Goal: Information Seeking & Learning: Learn about a topic

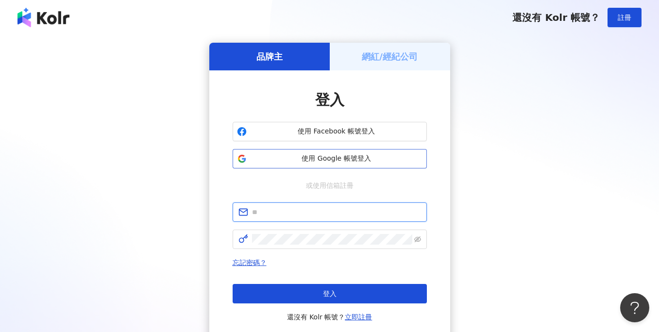
type input "**********"
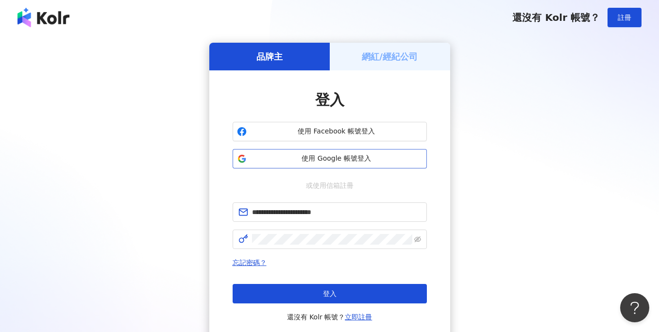
click at [343, 160] on span "使用 Google 帳號登入" at bounding box center [337, 159] width 172 height 10
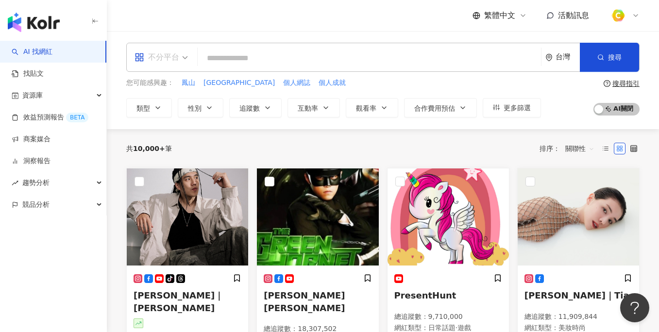
click at [176, 53] on div "不分平台" at bounding box center [156, 58] width 45 height 16
click at [176, 54] on div "不分平台" at bounding box center [156, 58] width 45 height 16
click at [281, 50] on input "search" at bounding box center [368, 58] width 335 height 18
drag, startPoint x: 202, startPoint y: 52, endPoint x: 197, endPoint y: 52, distance: 5.4
click at [202, 52] on input "search" at bounding box center [368, 58] width 335 height 18
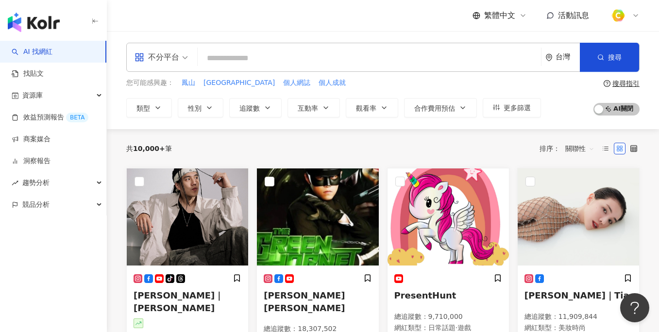
click at [168, 53] on div "不分平台" at bounding box center [156, 58] width 45 height 16
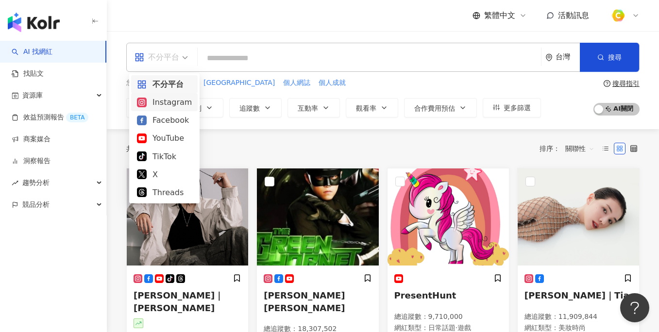
click at [172, 100] on div "Instagram" at bounding box center [164, 102] width 55 height 12
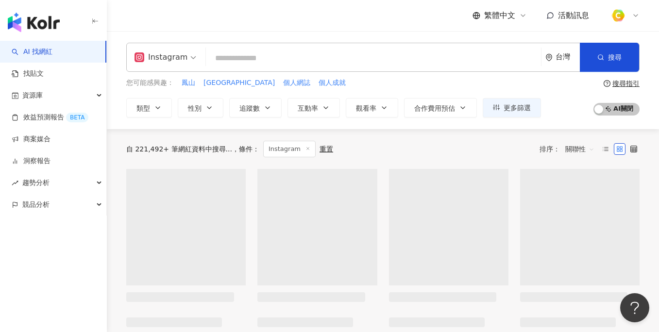
click at [259, 56] on input "search" at bounding box center [373, 58] width 327 height 18
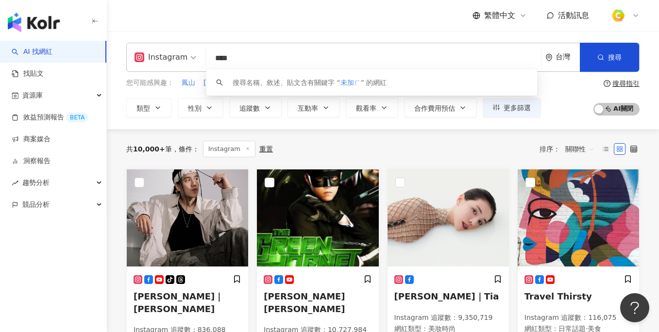
type input "***"
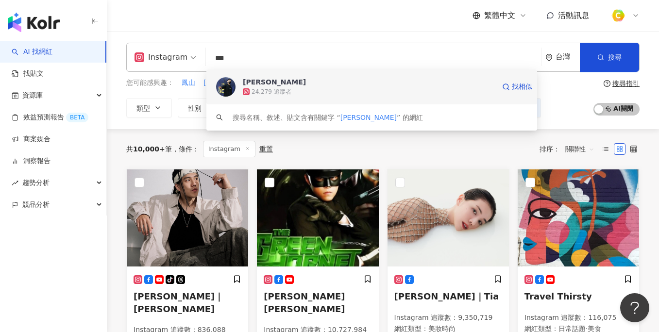
click at [302, 83] on span "[PERSON_NAME]" at bounding box center [369, 82] width 252 height 10
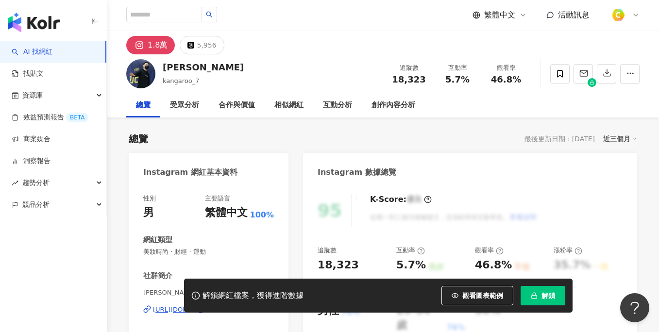
scroll to position [22, 0]
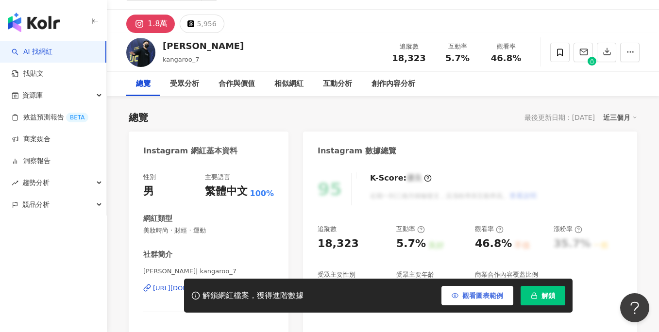
click at [486, 301] on button "觀看圖表範例" at bounding box center [477, 295] width 72 height 19
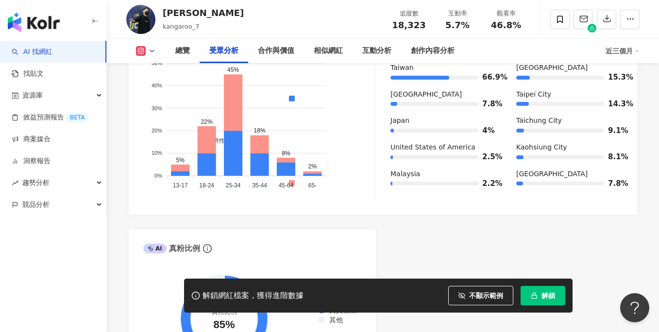
scroll to position [884, 0]
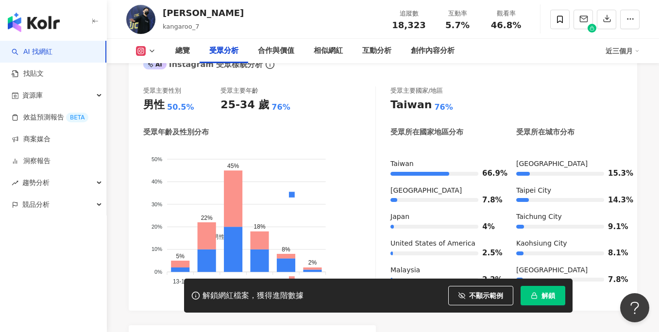
click at [52, 49] on link "AI 找網紅" at bounding box center [32, 52] width 41 height 10
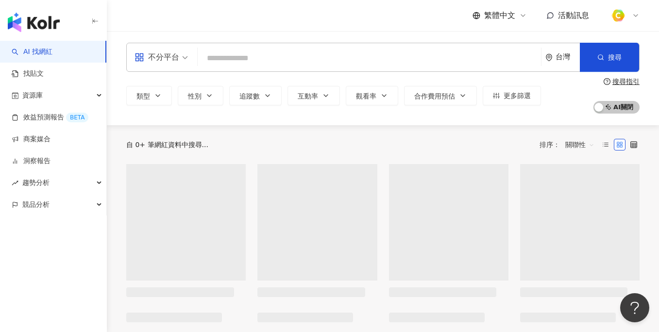
click at [260, 54] on input "search" at bounding box center [368, 58] width 335 height 18
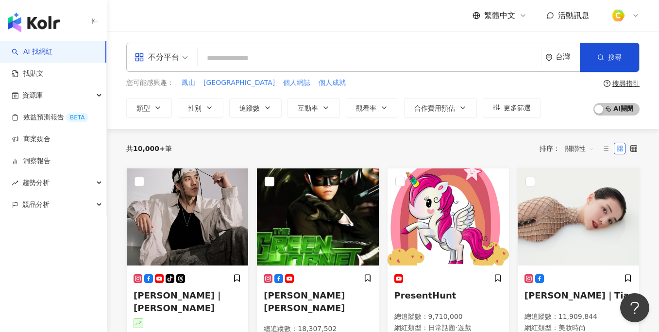
click at [246, 60] on input "search" at bounding box center [368, 58] width 335 height 18
type input "*"
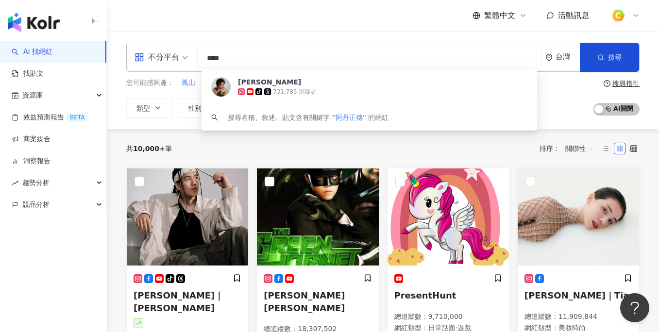
click at [175, 55] on div "不分平台" at bounding box center [156, 58] width 45 height 16
type input "****"
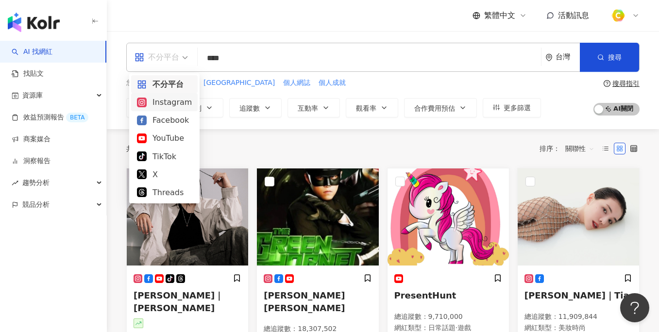
click at [165, 100] on div "Instagram" at bounding box center [164, 102] width 55 height 12
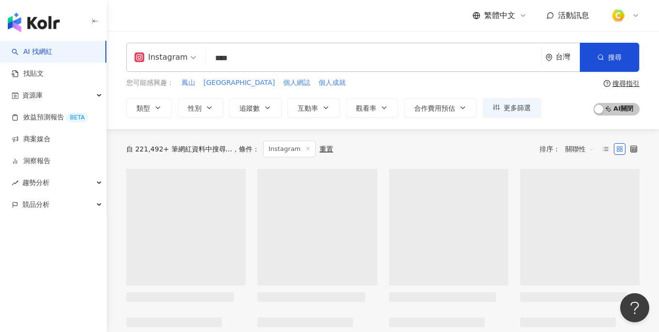
click at [318, 62] on input "****" at bounding box center [373, 58] width 327 height 18
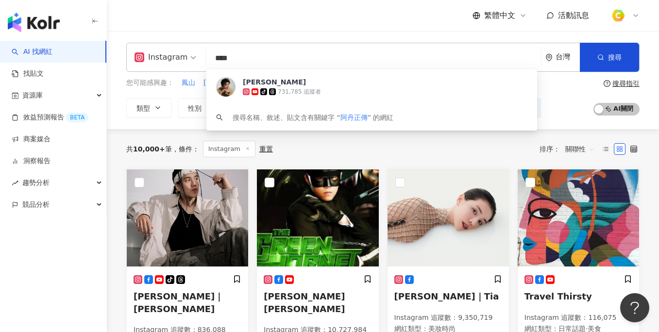
click at [318, 62] on input "****" at bounding box center [373, 58] width 327 height 18
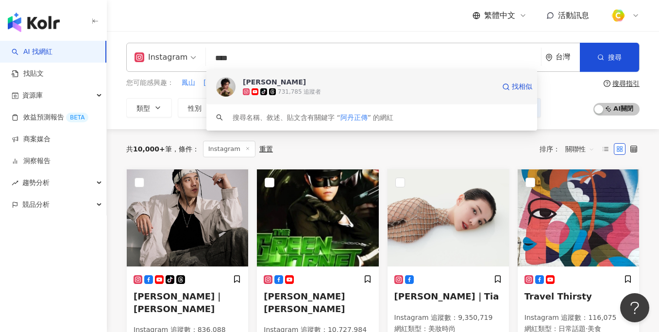
click at [224, 84] on img at bounding box center [225, 86] width 19 height 19
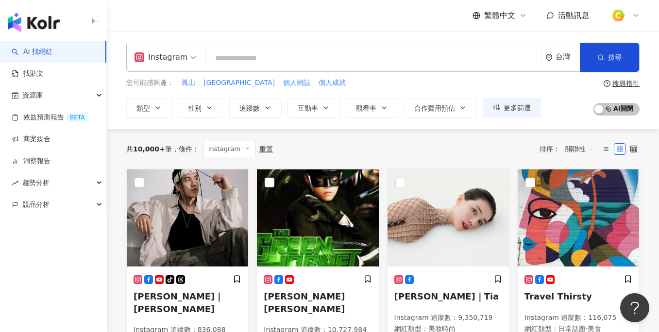
click at [247, 56] on input "search" at bounding box center [373, 58] width 327 height 18
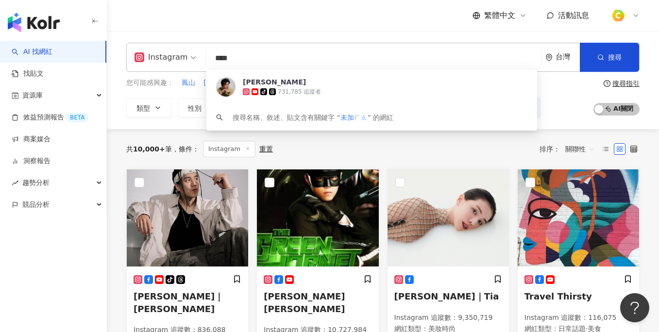
type input "***"
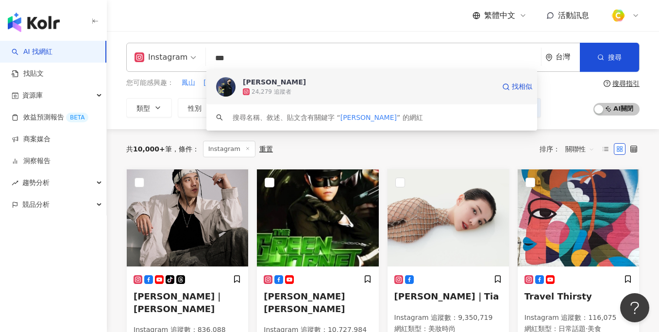
click at [277, 79] on span "魏嘉豪" at bounding box center [369, 82] width 252 height 10
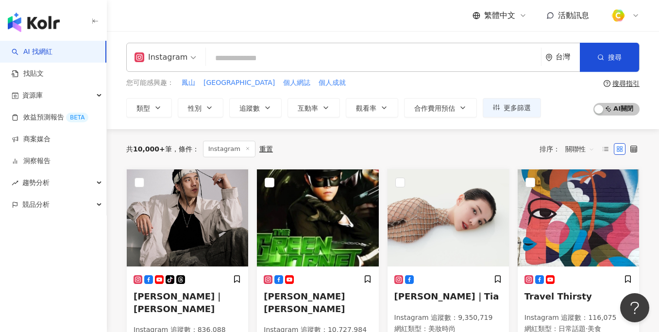
click at [220, 57] on input "search" at bounding box center [373, 58] width 327 height 18
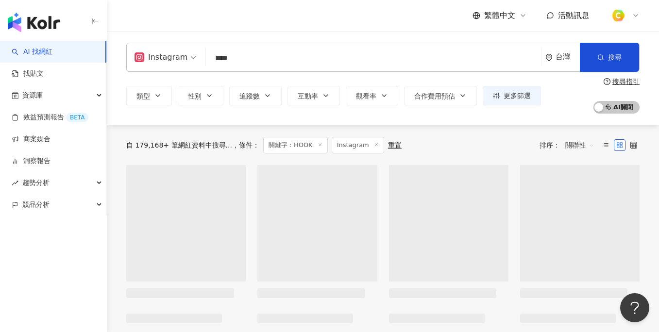
type input "****"
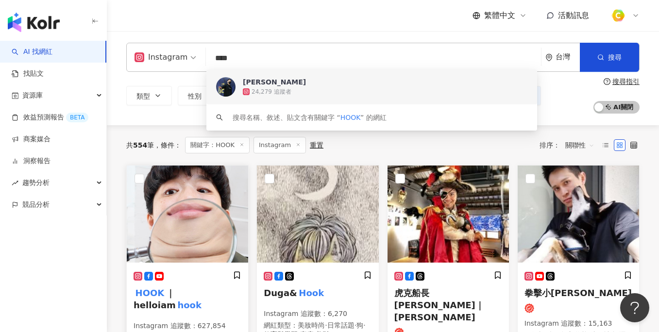
click at [188, 224] on img at bounding box center [187, 214] width 121 height 97
drag, startPoint x: 253, startPoint y: 54, endPoint x: 178, endPoint y: 50, distance: 74.9
click at [178, 50] on div "Instagram **** 台灣 搜尋 dff4b325-8e44-45f0-a63b-433954278cdc keyword 魏嘉豪 24,279 追蹤…" at bounding box center [382, 57] width 513 height 29
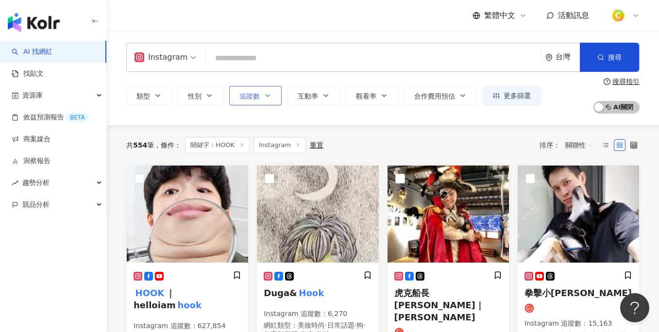
click at [256, 96] on span "追蹤數" at bounding box center [249, 96] width 20 height 8
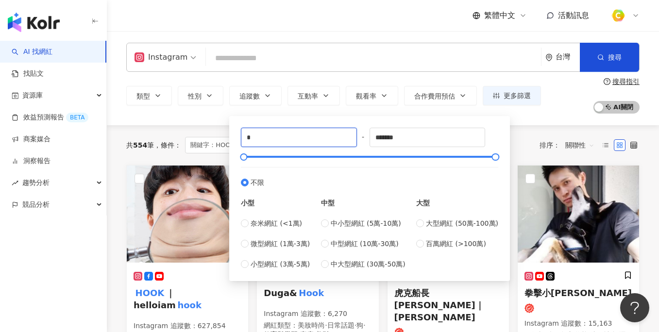
drag, startPoint x: 289, startPoint y: 142, endPoint x: 230, endPoint y: 133, distance: 59.9
click at [230, 133] on div "* - ******* 不限 小型 奈米網紅 (<1萬) 微型網紅 (1萬-3萬) 小型網紅 (3萬-5萬) 中型 中小型網紅 (5萬-10萬) 中型網紅 (…" at bounding box center [369, 198] width 281 height 165
type input "*****"
click at [183, 112] on div "類型 性別 追蹤數 互動率 觀看率 合作費用預估 更多篩選 ***** - ******* 不限 小型 奈米網紅 (<1萬) 微型網紅 (1萬-3萬) 小型網…" at bounding box center [382, 96] width 513 height 36
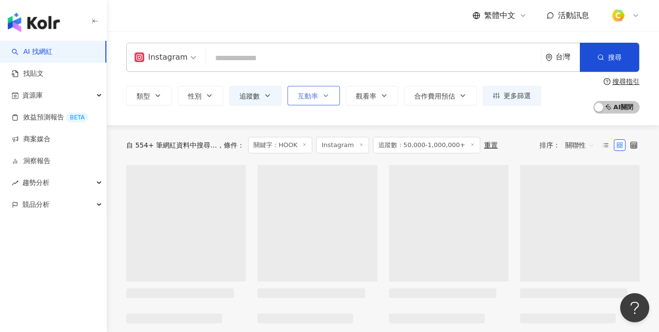
click at [317, 100] on button "互動率" at bounding box center [313, 95] width 52 height 19
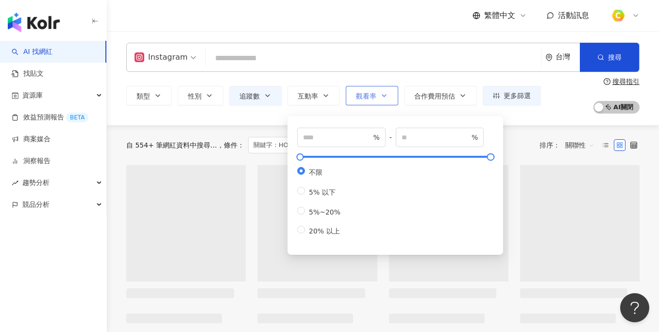
click at [368, 94] on span "觀看率" at bounding box center [366, 96] width 20 height 8
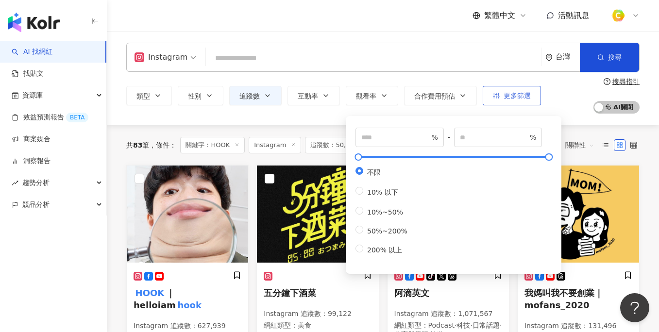
click at [517, 99] on span "更多篩選" at bounding box center [516, 96] width 27 height 8
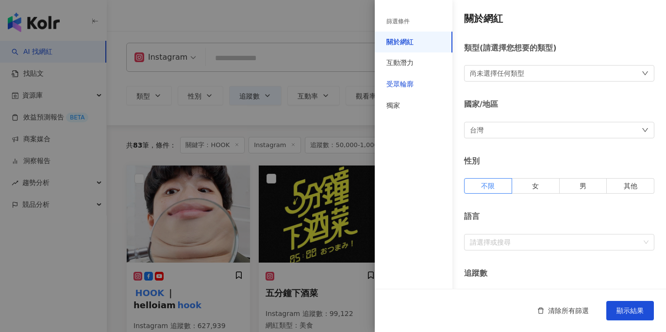
click at [402, 80] on div "受眾輪廓" at bounding box center [399, 85] width 27 height 10
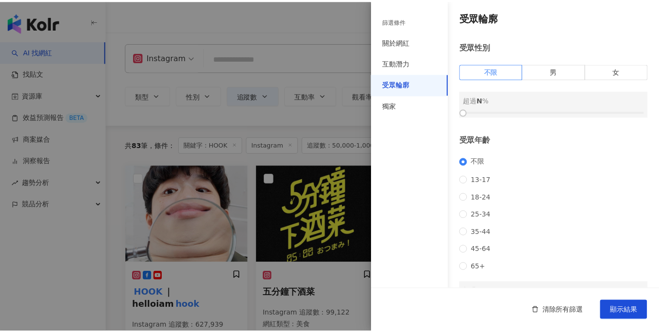
scroll to position [2, 0]
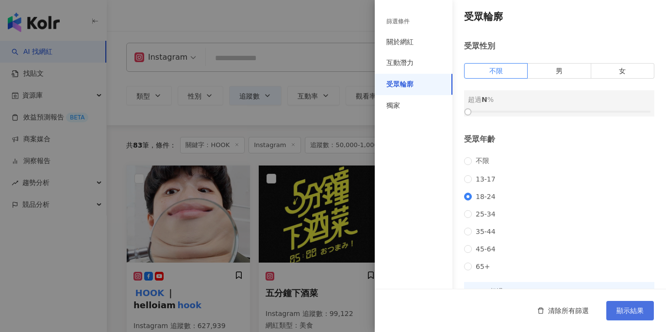
click at [632, 307] on span "顯示結果" at bounding box center [630, 311] width 27 height 8
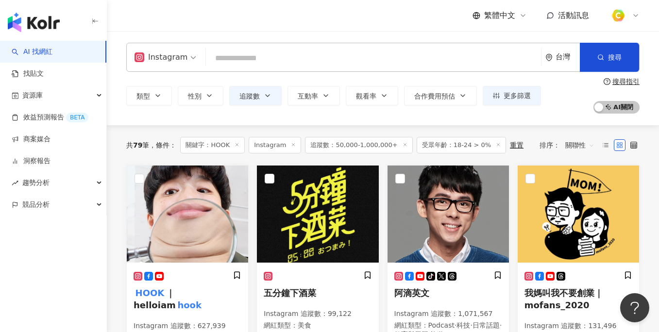
click at [243, 54] on input "search" at bounding box center [373, 58] width 327 height 18
click at [236, 53] on input "search" at bounding box center [373, 58] width 327 height 18
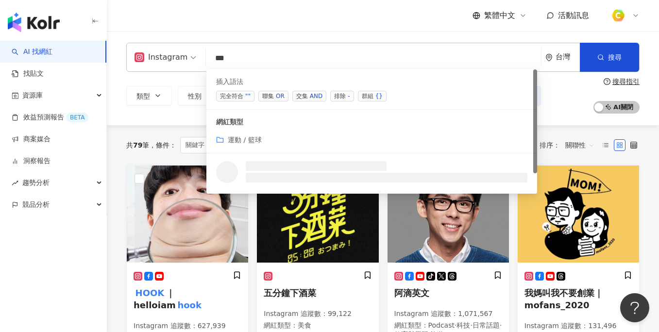
click at [278, 98] on div "OR" at bounding box center [280, 96] width 9 height 10
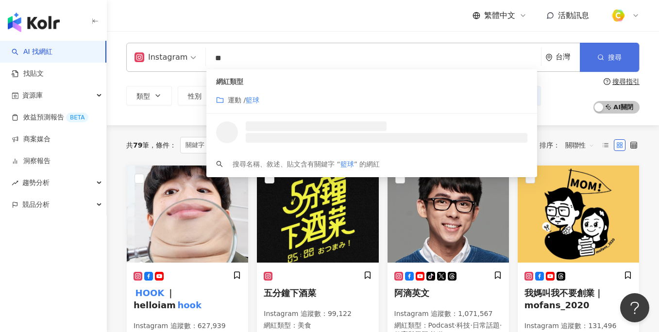
type input "**"
click at [610, 58] on span "搜尋" at bounding box center [615, 57] width 14 height 8
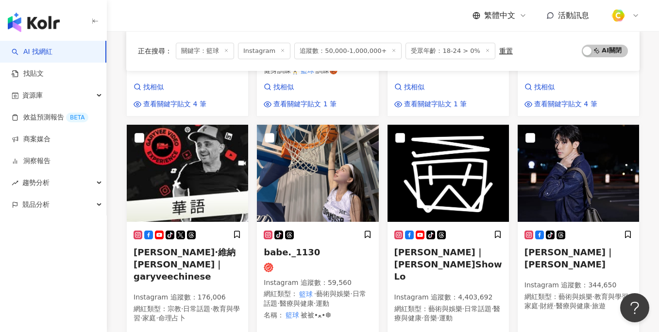
scroll to position [324, 0]
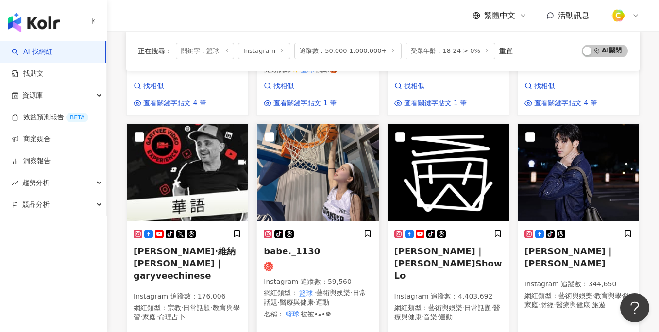
click at [330, 163] on img at bounding box center [317, 172] width 121 height 97
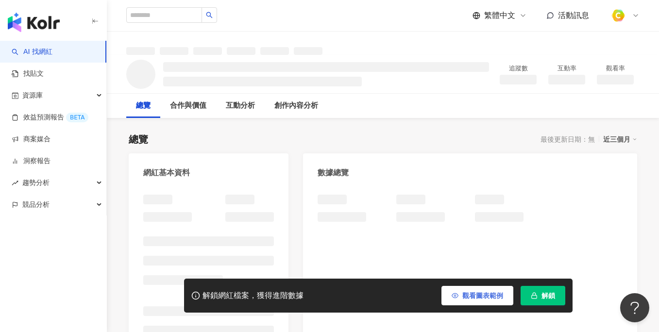
click at [465, 299] on span "觀看圖表範例" at bounding box center [482, 296] width 41 height 8
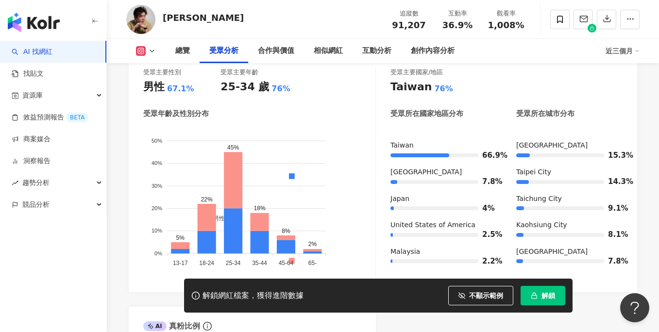
scroll to position [912, 0]
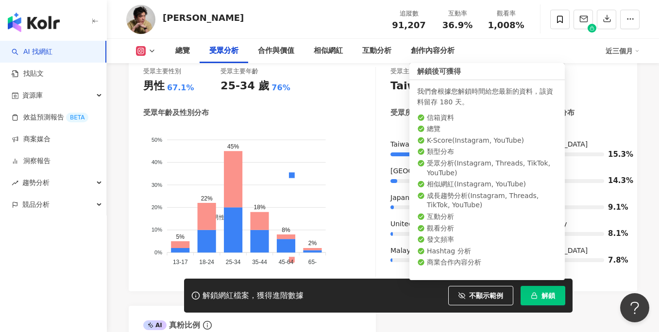
click at [535, 299] on icon "button" at bounding box center [534, 295] width 7 height 7
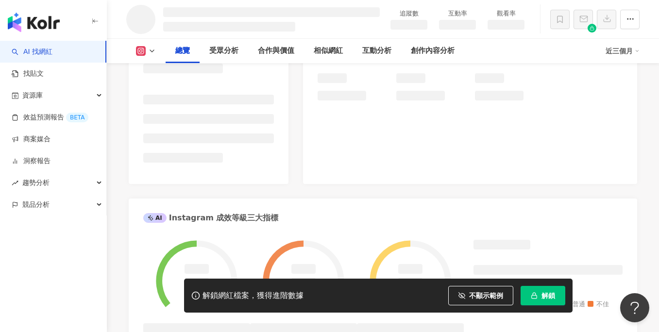
scroll to position [0, 0]
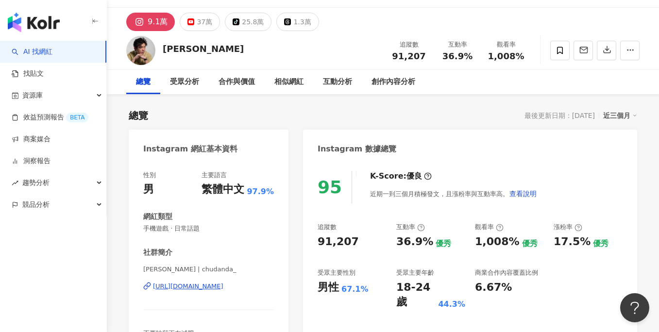
scroll to position [34, 0]
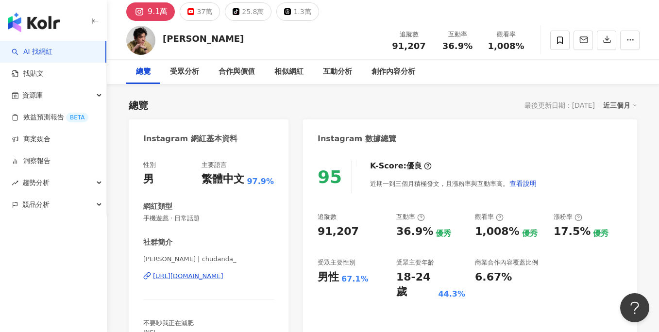
click at [209, 278] on div "https://www.instagram.com/chudanda_/" at bounding box center [188, 276] width 70 height 9
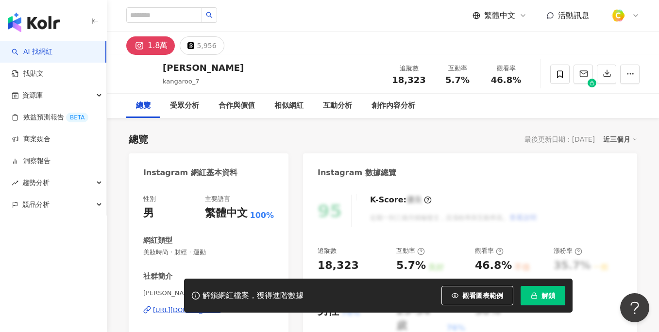
scroll to position [12, 0]
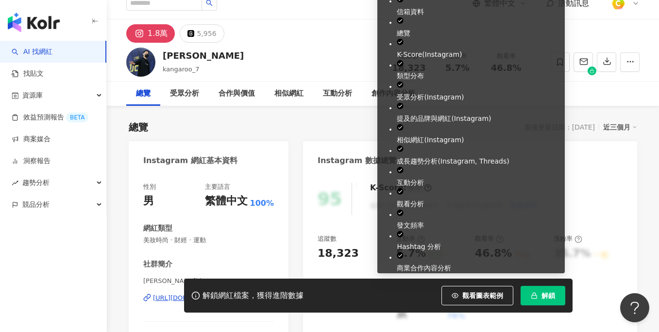
click at [555, 298] on button "解鎖" at bounding box center [542, 295] width 45 height 19
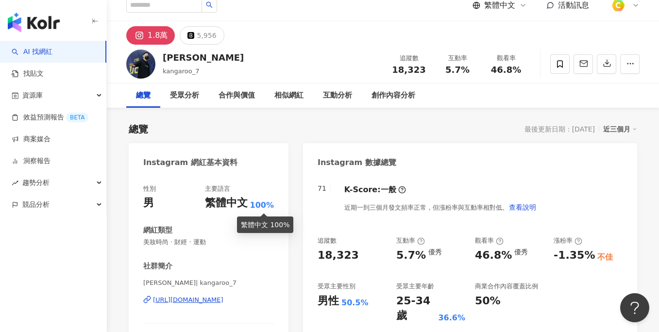
scroll to position [25, 0]
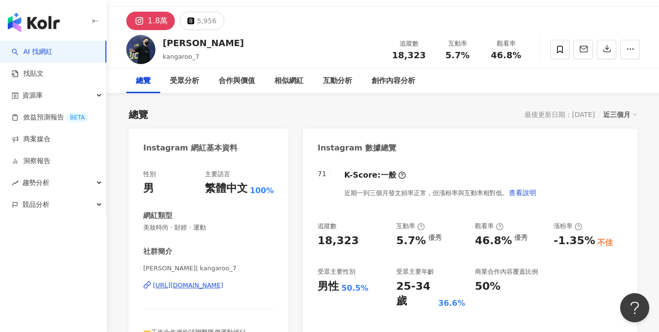
click at [210, 284] on div "https://www.instagram.com/kangaroo_7/" at bounding box center [188, 285] width 70 height 9
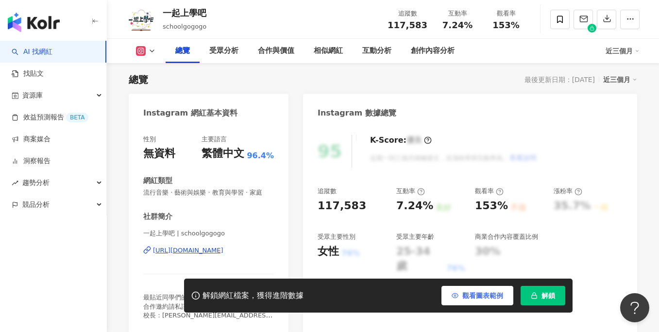
click at [457, 301] on button "觀看圖表範例" at bounding box center [477, 295] width 72 height 19
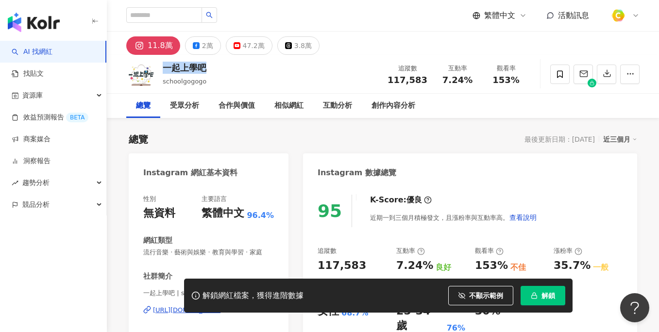
drag, startPoint x: 179, startPoint y: 70, endPoint x: 163, endPoint y: 70, distance: 16.0
click at [163, 70] on div "一起上學吧 schoolgogogo 追蹤數 117,583 互動率 7.24% 觀看率 153%" at bounding box center [383, 74] width 552 height 38
copy div "一起上學吧"
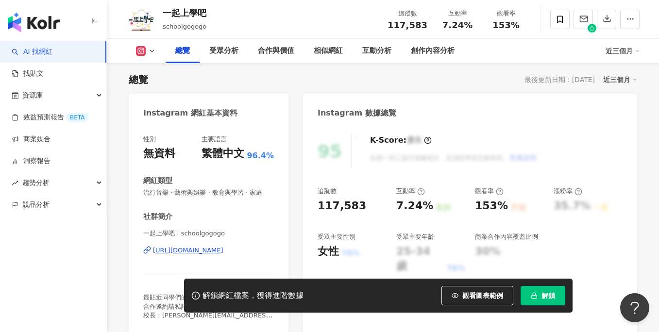
scroll to position [89, 0]
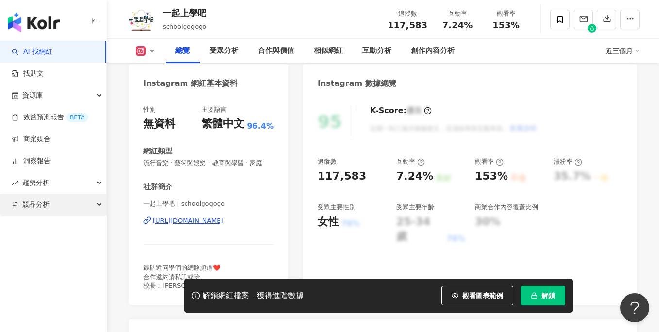
click at [50, 208] on div "競品分析" at bounding box center [53, 205] width 106 height 22
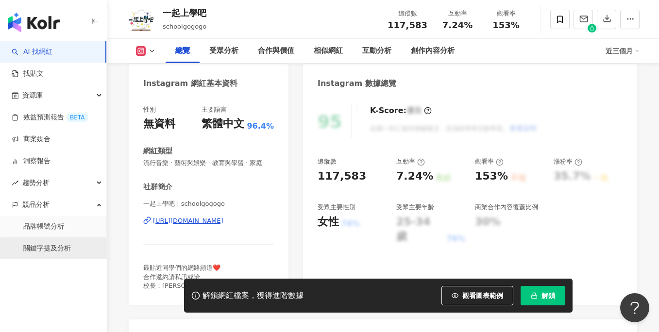
click at [38, 253] on link "關鍵字提及分析" at bounding box center [47, 249] width 48 height 10
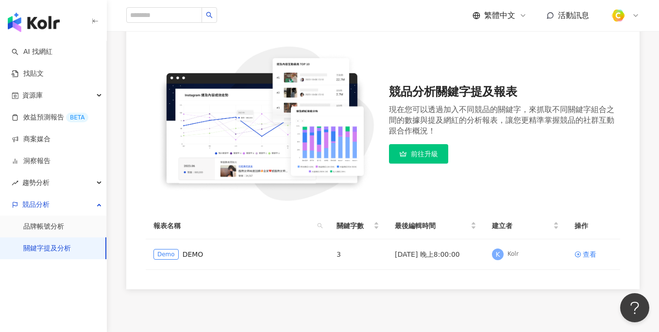
scroll to position [104, 0]
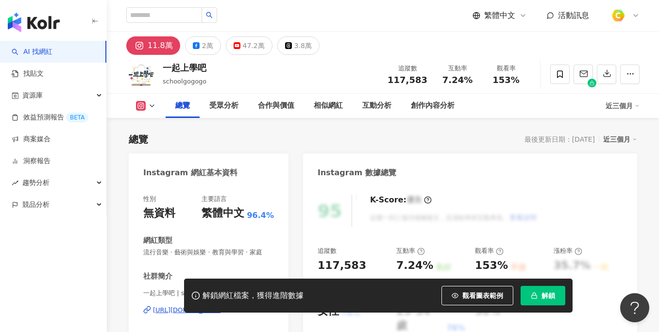
scroll to position [60, 0]
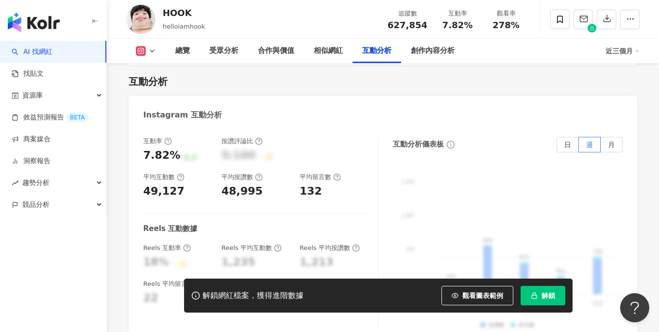
scroll to position [1954, 0]
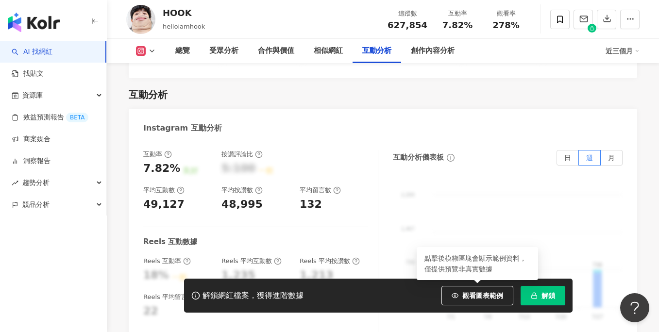
drag, startPoint x: 461, startPoint y: 295, endPoint x: 315, endPoint y: 188, distance: 180.6
click at [460, 294] on button "觀看圖表範例" at bounding box center [477, 295] width 72 height 19
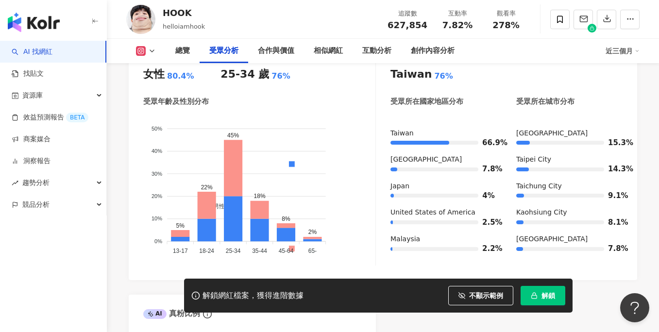
scroll to position [930, 0]
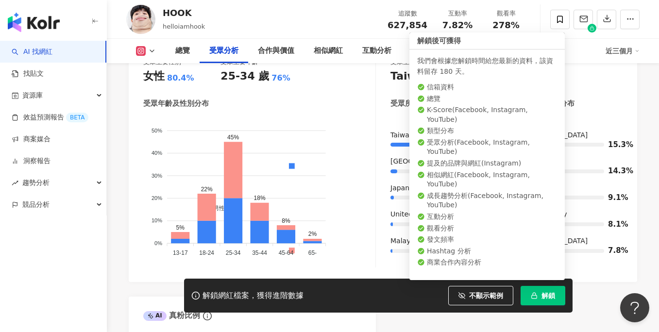
click at [545, 295] on span "解鎖" at bounding box center [548, 296] width 14 height 8
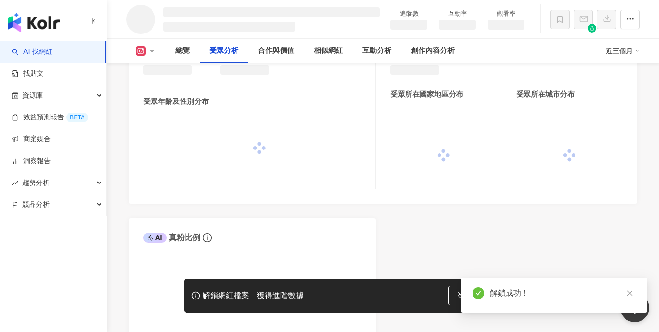
scroll to position [806, 0]
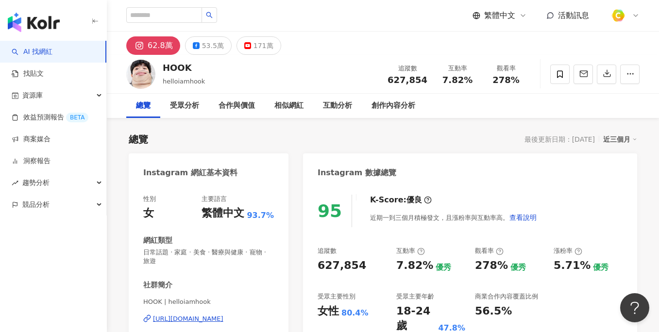
click at [223, 319] on div "[URL][DOMAIN_NAME]" at bounding box center [188, 319] width 70 height 9
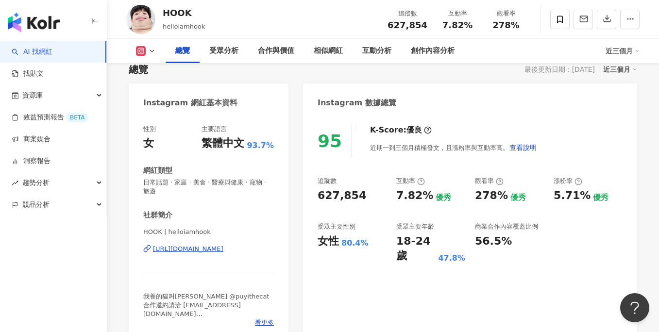
scroll to position [122, 0]
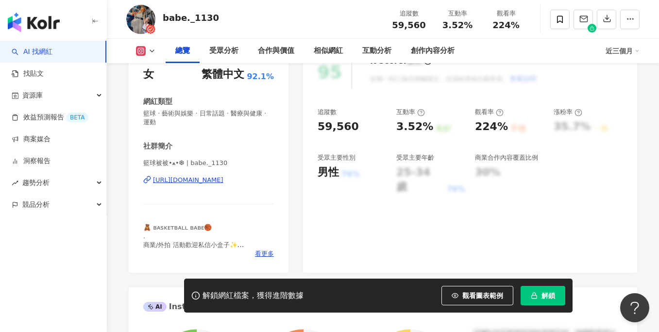
scroll to position [139, 0]
click at [223, 179] on div "[URL][DOMAIN_NAME]" at bounding box center [188, 180] width 70 height 9
click at [468, 290] on button "觀看圖表範例" at bounding box center [477, 295] width 72 height 19
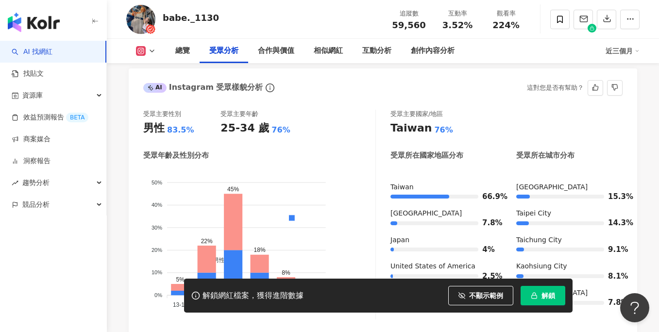
scroll to position [982, 0]
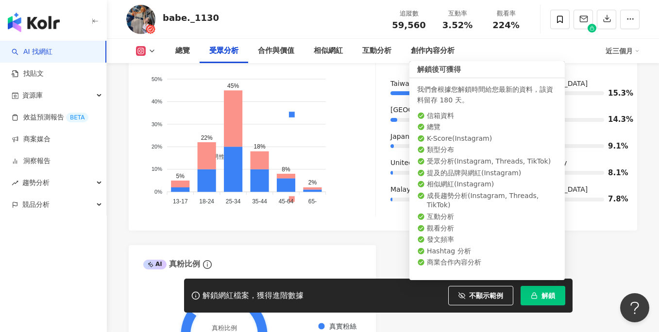
click at [538, 293] on button "解鎖" at bounding box center [542, 295] width 45 height 19
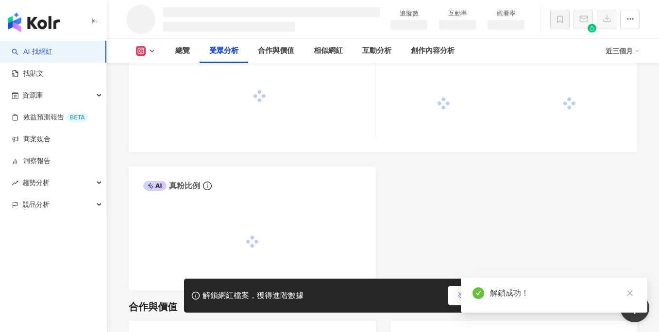
scroll to position [858, 0]
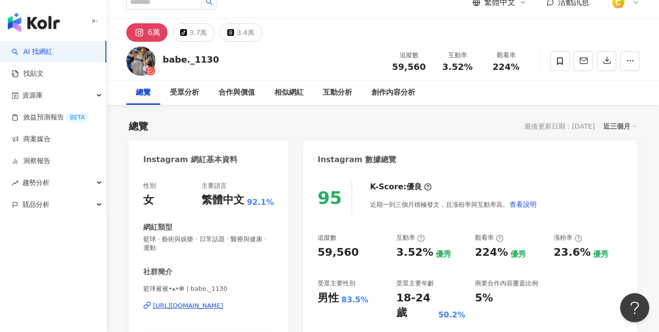
scroll to position [30, 0]
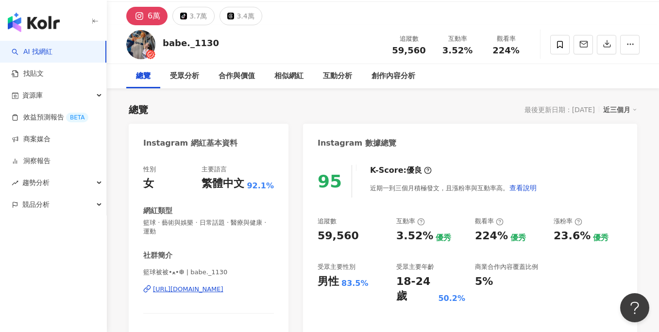
click at [223, 290] on div "https://www.instagram.com/babe._1130/" at bounding box center [188, 289] width 70 height 9
